Goal: Task Accomplishment & Management: Complete application form

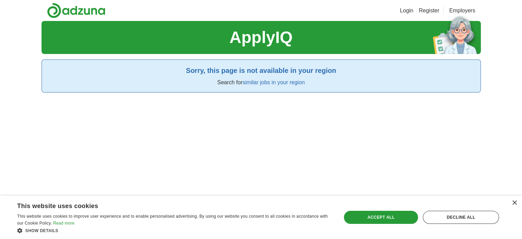
click at [400, 11] on link "Login" at bounding box center [406, 11] width 13 height 8
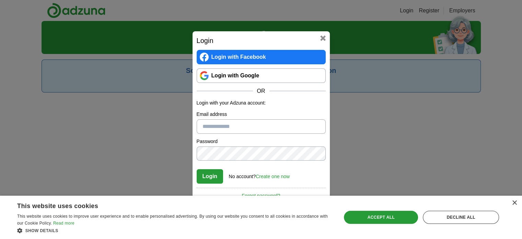
click at [264, 130] on input "Email address" at bounding box center [261, 126] width 129 height 14
click at [261, 74] on link "Login with Google" at bounding box center [261, 75] width 129 height 14
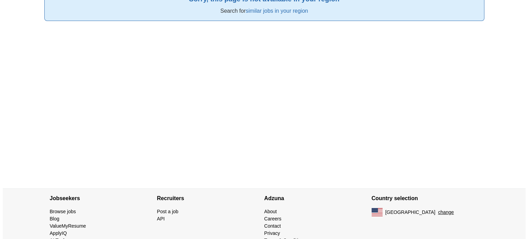
scroll to position [90, 0]
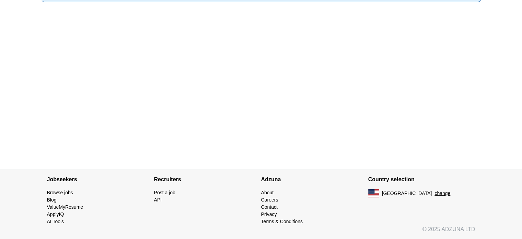
click at [435, 193] on button "change" at bounding box center [443, 193] width 16 height 7
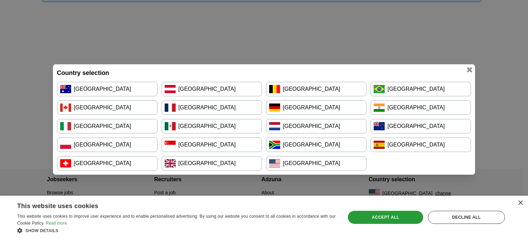
click at [237, 160] on link "[GEOGRAPHIC_DATA]" at bounding box center [211, 163] width 100 height 14
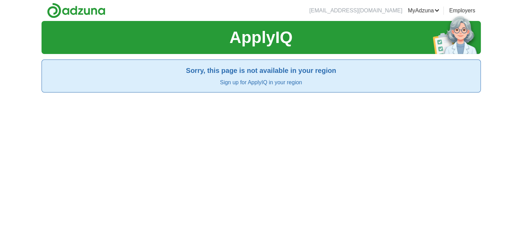
click at [249, 83] on link "Sign up for ApplyIQ in your region" at bounding box center [261, 82] width 82 height 6
